Goal: Information Seeking & Learning: Learn about a topic

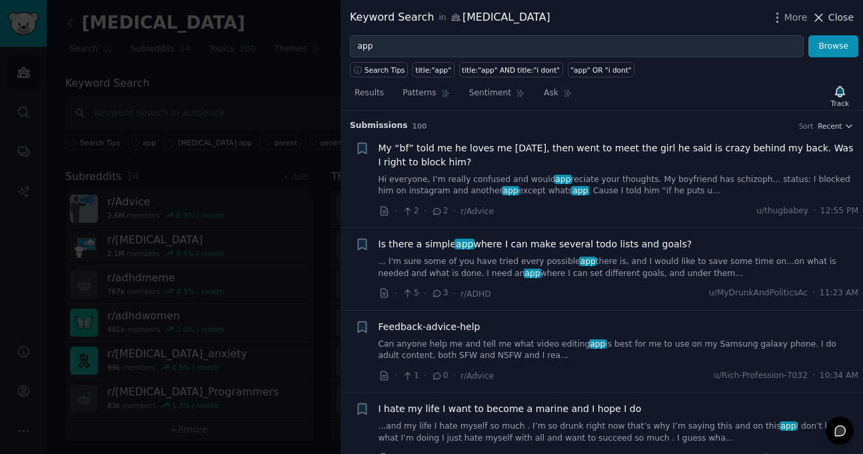
click at [842, 16] on span "Close" at bounding box center [840, 18] width 25 height 14
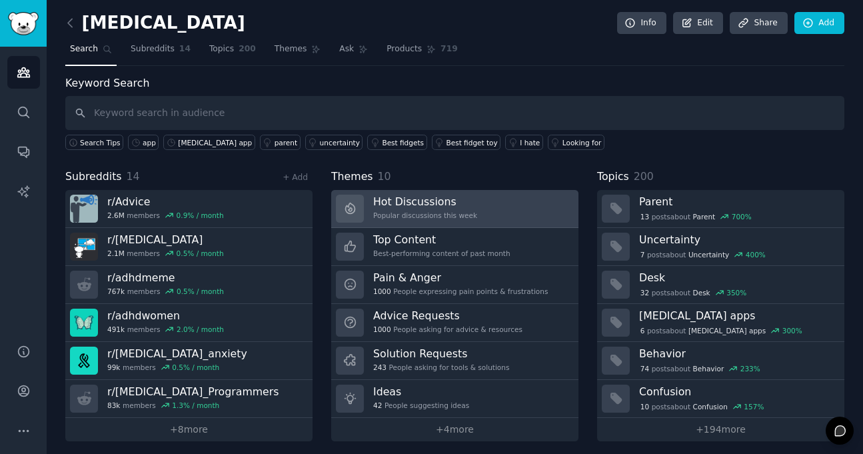
click at [463, 210] on link "Hot Discussions Popular discussions this week" at bounding box center [454, 209] width 247 height 38
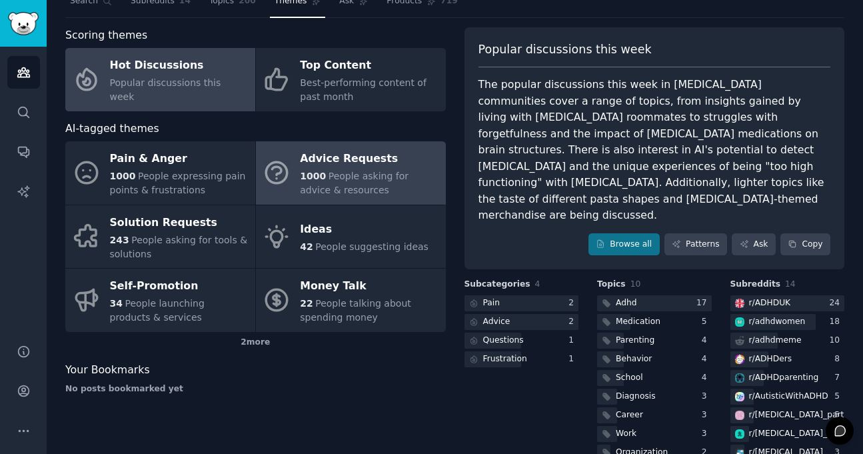
scroll to position [47, 0]
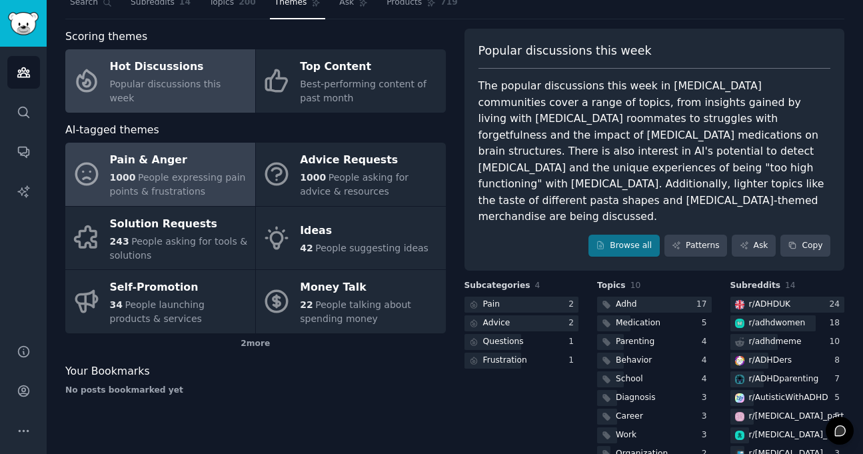
click at [211, 181] on span "People expressing pain points & frustrations" at bounding box center [178, 184] width 136 height 25
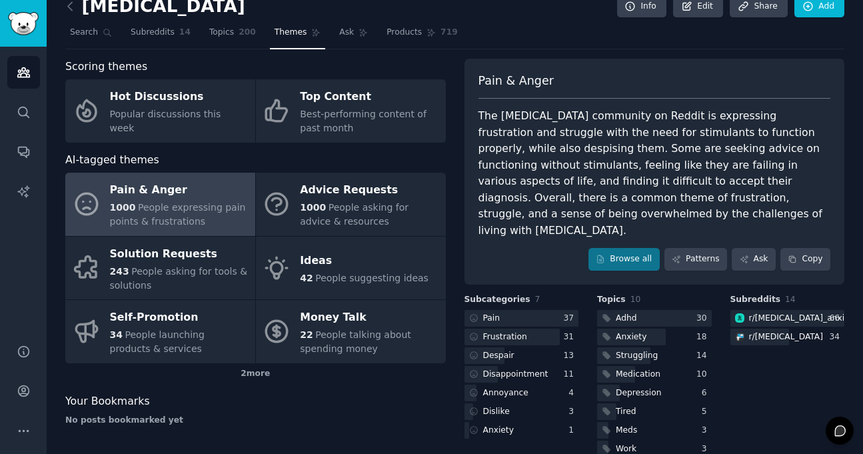
scroll to position [45, 0]
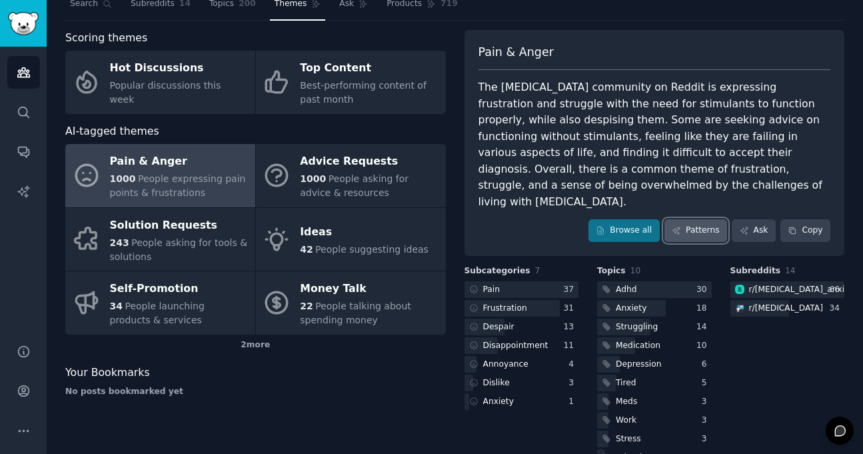
click at [700, 219] on link "Patterns" at bounding box center [695, 230] width 63 height 23
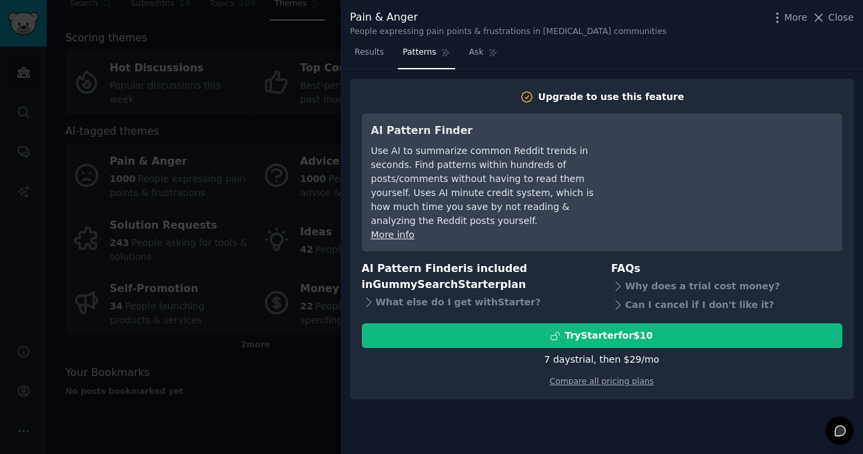
click at [0, 453] on div at bounding box center [0, 454] width 0 height 0
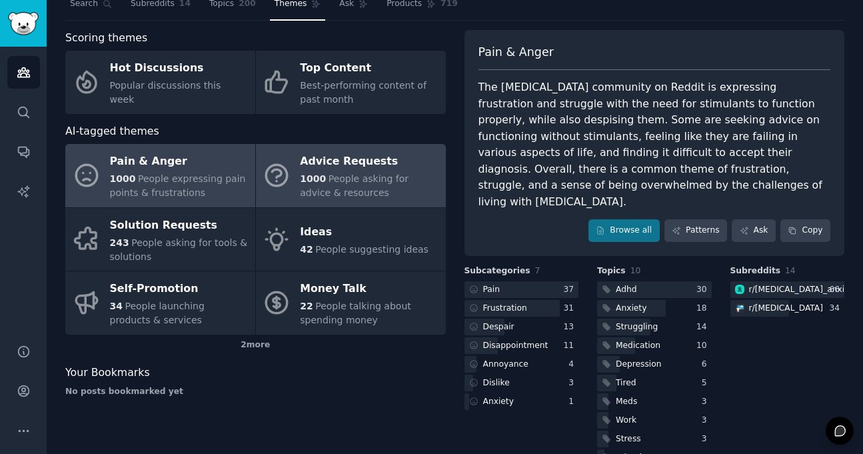
click at [330, 168] on div "Advice Requests" at bounding box center [369, 161] width 139 height 21
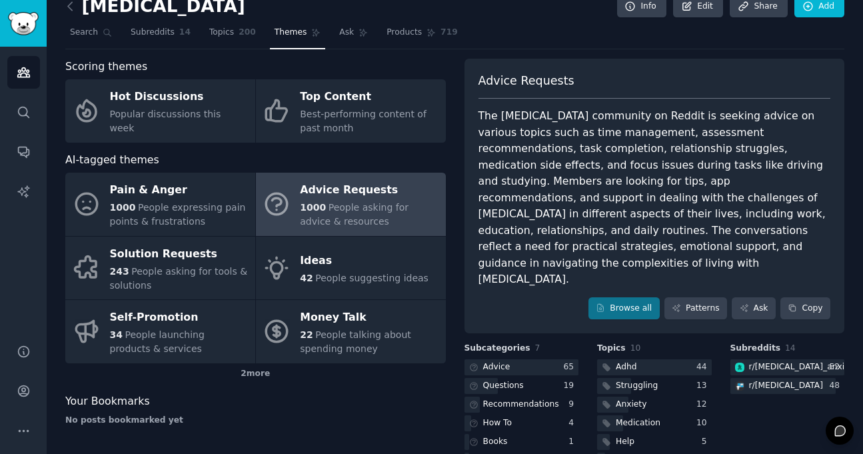
scroll to position [45, 0]
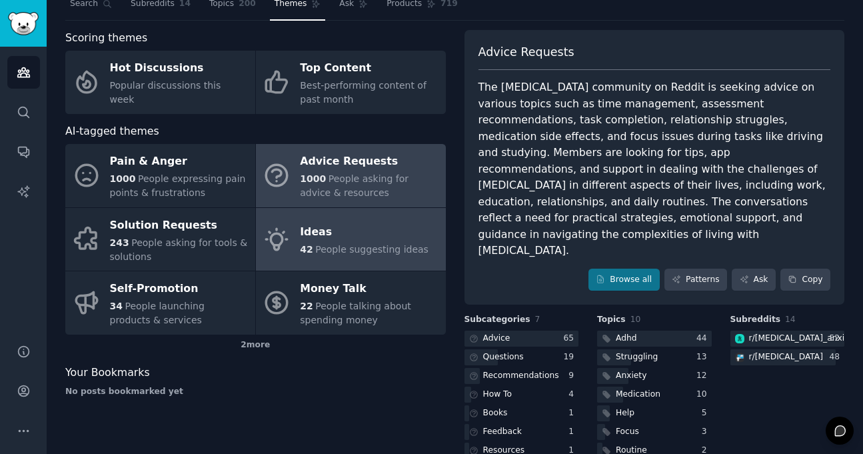
click at [345, 241] on div "Ideas" at bounding box center [364, 232] width 129 height 21
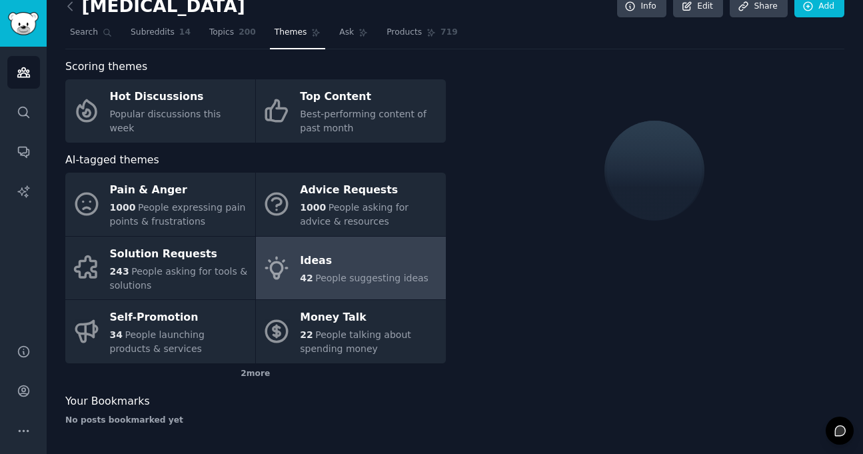
scroll to position [45, 0]
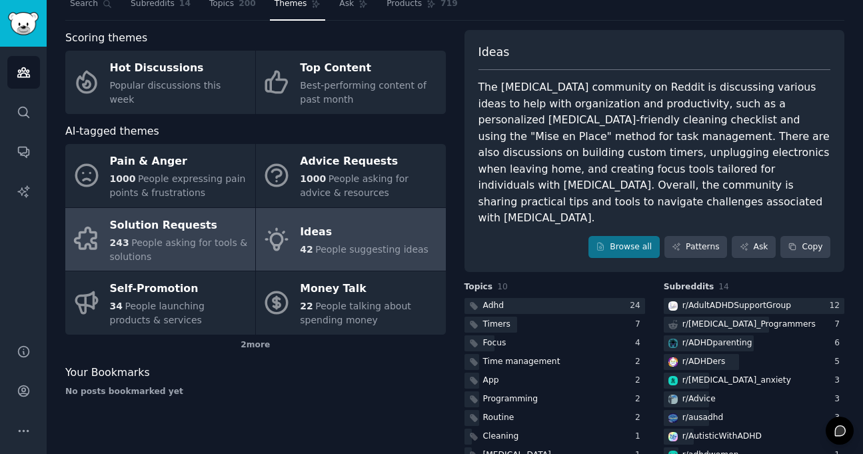
click at [185, 253] on div "243 People asking for tools & solutions" at bounding box center [179, 250] width 139 height 28
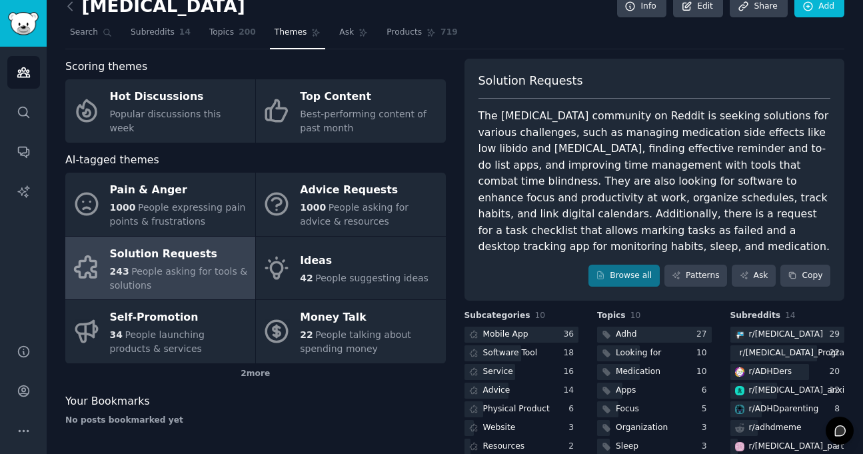
scroll to position [45, 0]
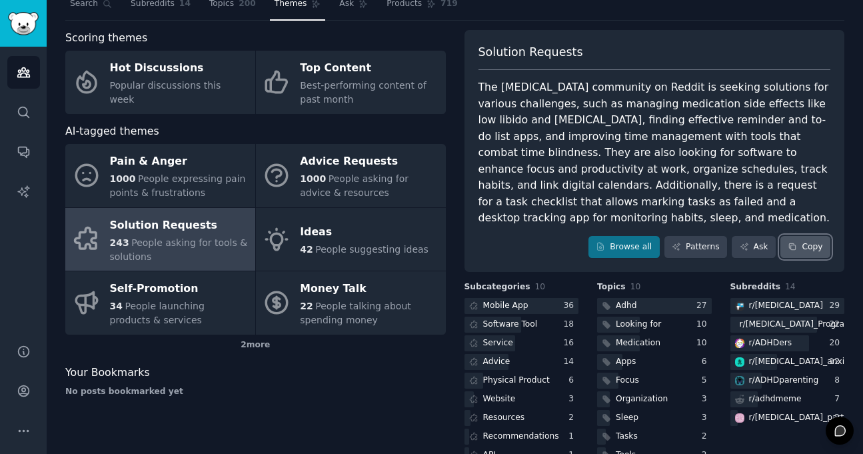
click at [798, 236] on button "Copy" at bounding box center [805, 247] width 50 height 23
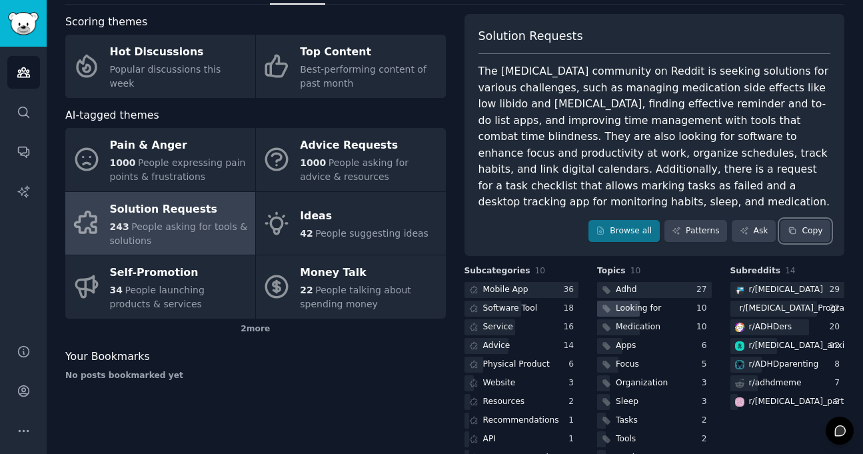
scroll to position [75, 0]
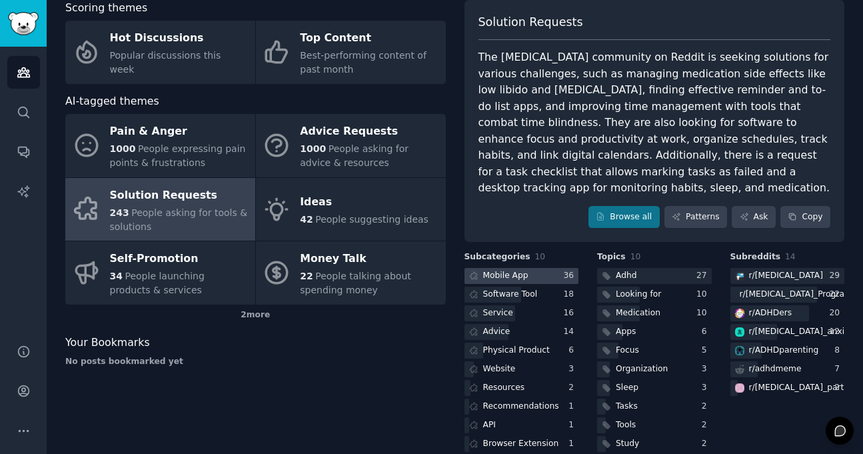
click at [546, 268] on div at bounding box center [521, 276] width 115 height 17
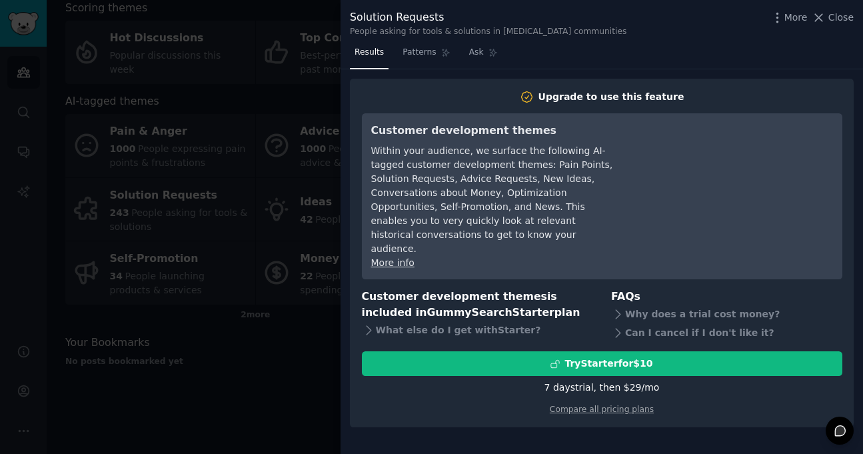
click at [0, 453] on div at bounding box center [0, 454] width 0 height 0
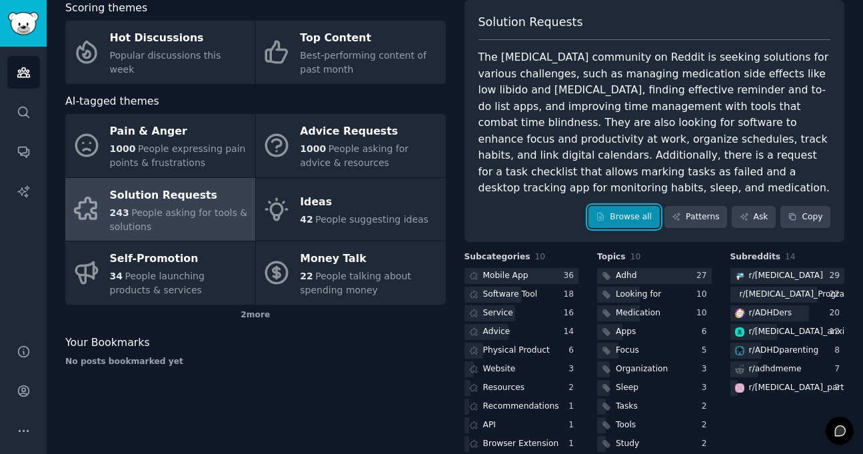
click at [641, 206] on link "Browse all" at bounding box center [623, 217] width 71 height 23
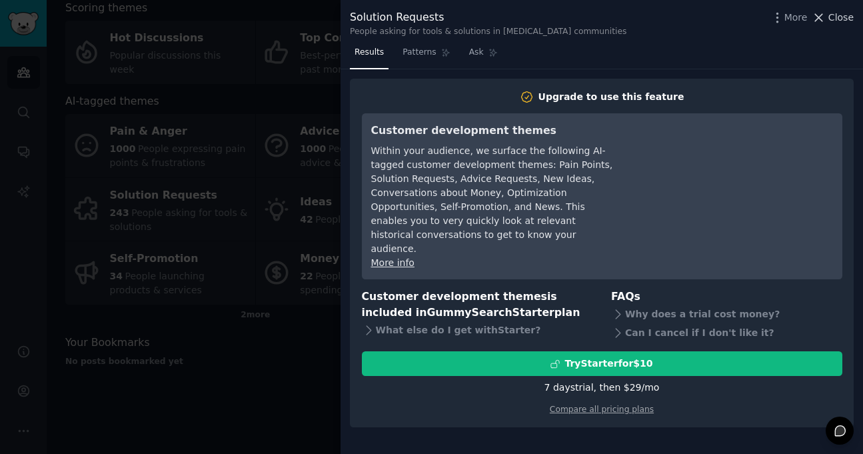
click at [838, 20] on span "Close" at bounding box center [840, 18] width 25 height 14
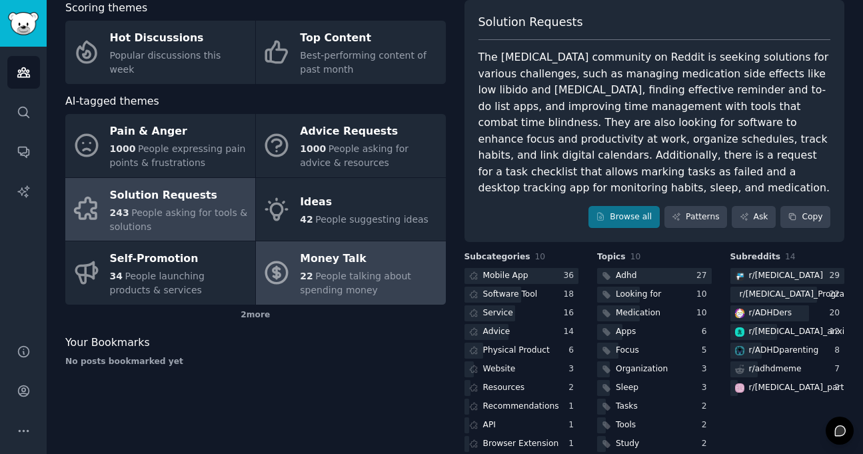
click at [343, 263] on div "Money Talk" at bounding box center [369, 259] width 139 height 21
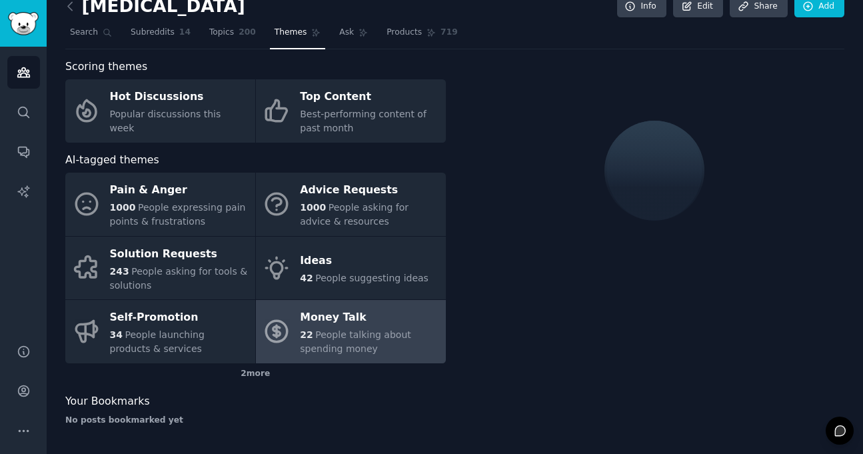
scroll to position [75, 0]
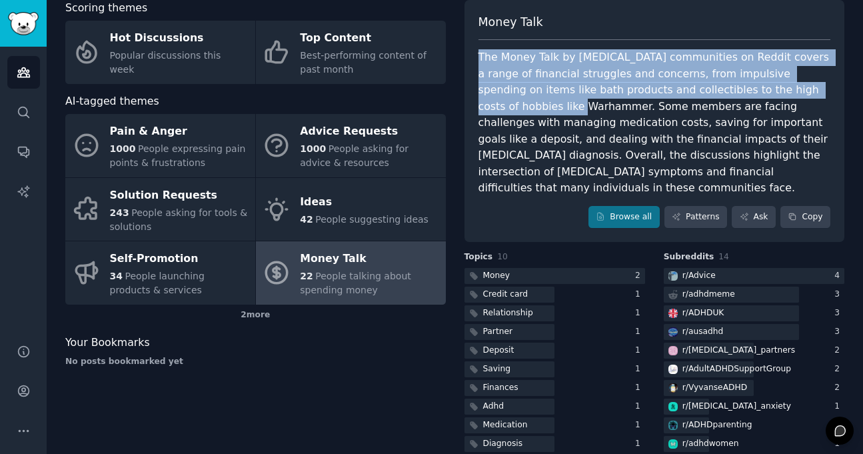
drag, startPoint x: 478, startPoint y: 54, endPoint x: 536, endPoint y: 106, distance: 77.4
click at [536, 106] on div "The Money Talk by ADHD communities on Reddit covers a range of financial strugg…" at bounding box center [654, 122] width 352 height 147
copy div "The Money Talk by ADHD communities on Reddit covers a range of financial strugg…"
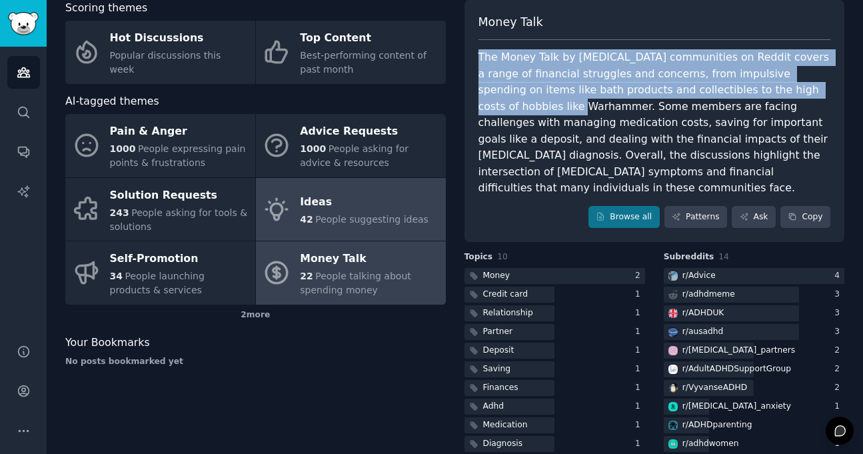
click at [338, 226] on div "42 People suggesting ideas" at bounding box center [364, 220] width 129 height 14
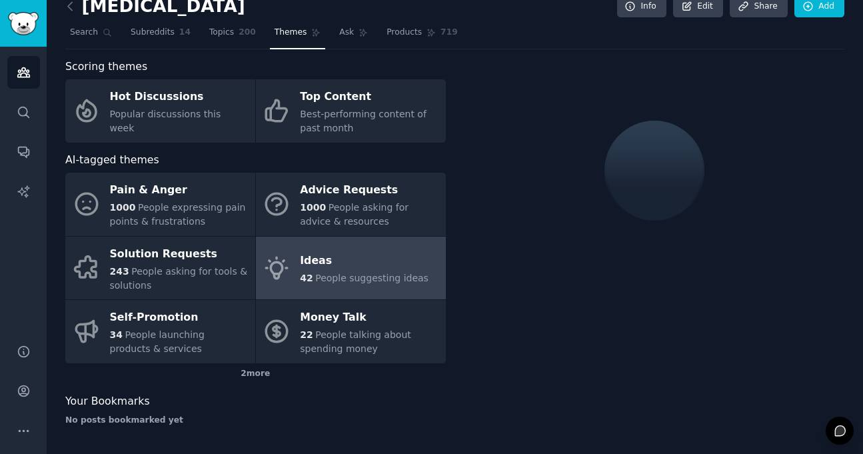
scroll to position [62, 0]
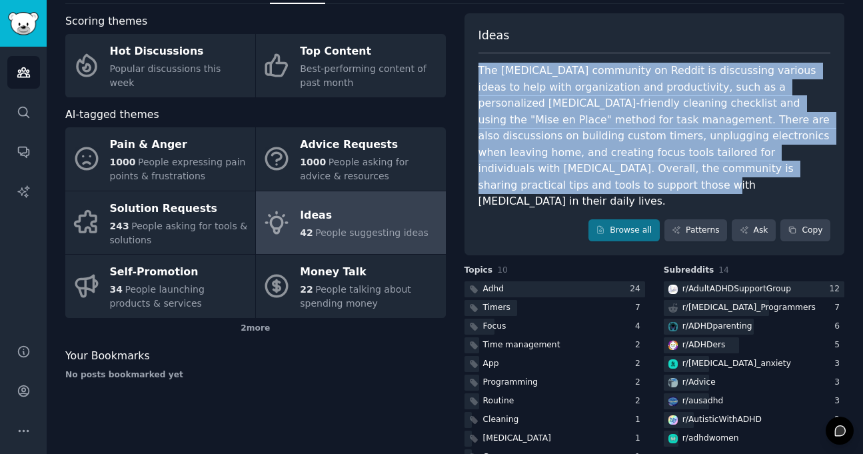
drag, startPoint x: 478, startPoint y: 69, endPoint x: 826, endPoint y: 169, distance: 361.3
click at [826, 169] on div "The ADHD community on Reddit is discussing various ideas to help with organizat…" at bounding box center [654, 136] width 352 height 147
click at [807, 219] on button "Copy" at bounding box center [805, 230] width 50 height 23
click at [508, 300] on div at bounding box center [490, 308] width 53 height 17
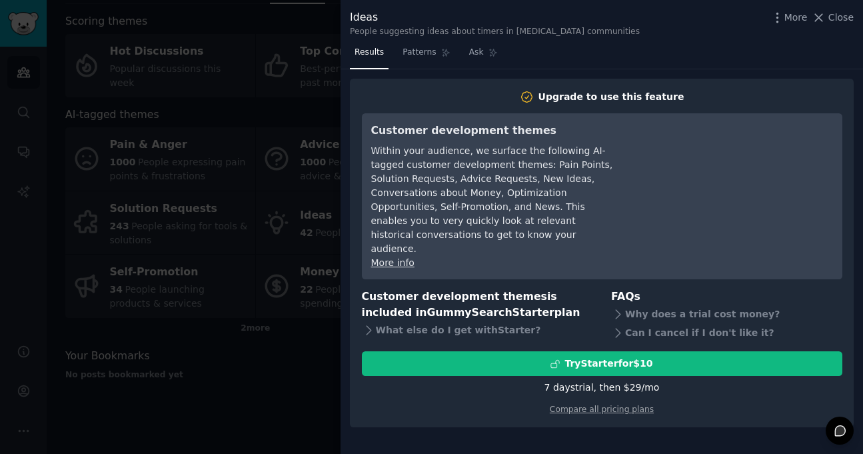
click at [241, 97] on div at bounding box center [431, 227] width 863 height 454
